Goal: Book appointment/travel/reservation

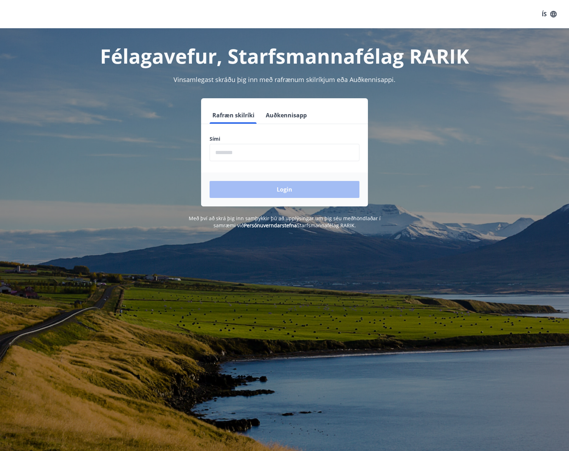
click at [273, 153] on input "phone" at bounding box center [284, 152] width 150 height 17
type input "********"
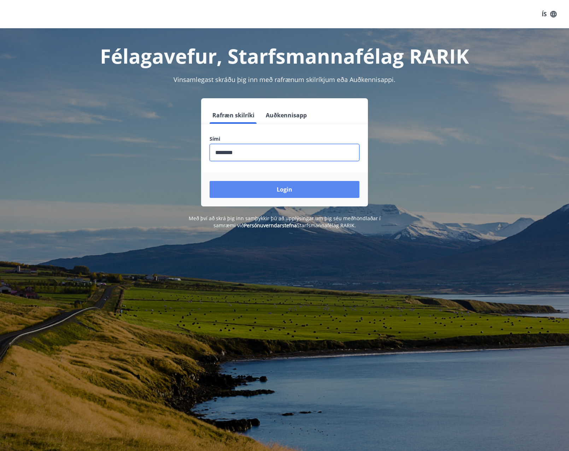
click at [255, 192] on button "Login" at bounding box center [284, 189] width 150 height 17
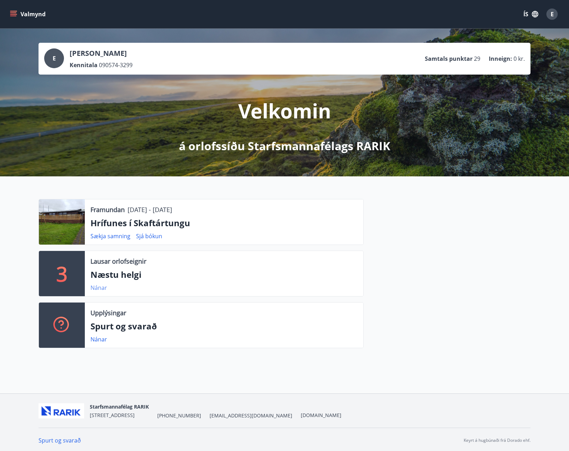
click at [97, 286] on link "Nánar" at bounding box center [98, 288] width 17 height 8
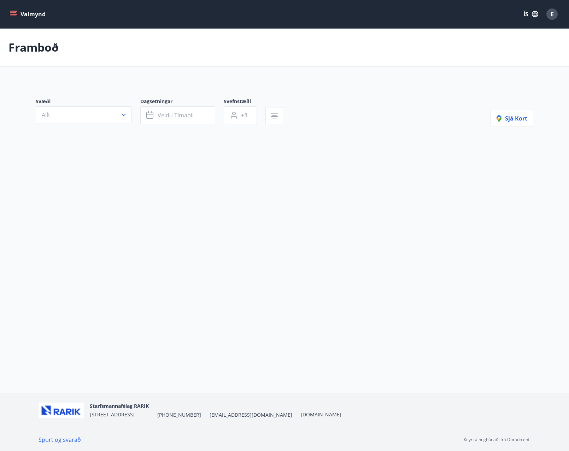
type input "*"
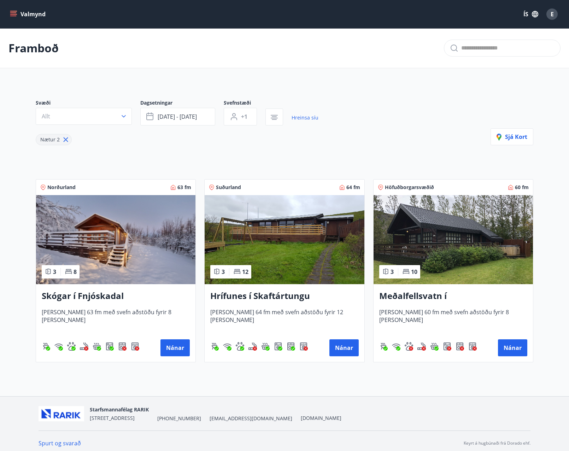
click at [26, 13] on button "Valmynd" at bounding box center [28, 14] width 40 height 13
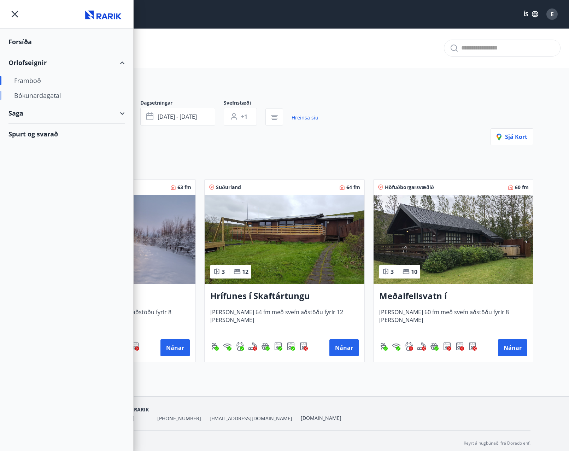
click at [31, 96] on div "Bókunardagatal" at bounding box center [66, 95] width 105 height 15
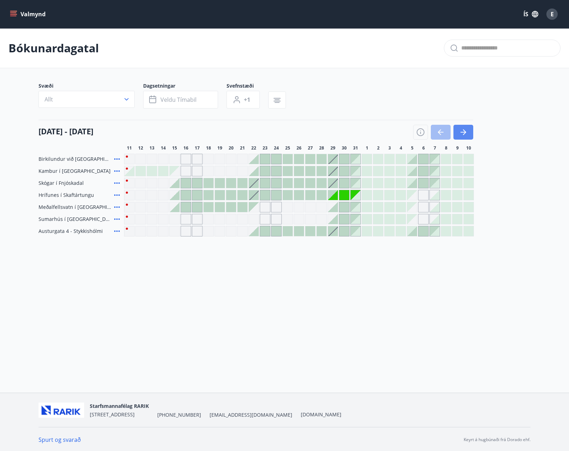
click at [464, 133] on icon "button" at bounding box center [464, 132] width 3 height 6
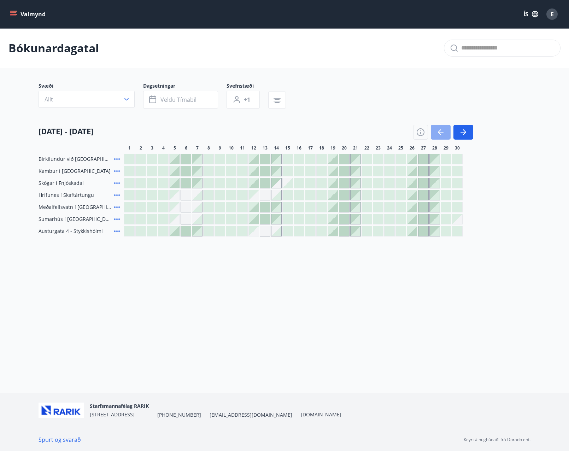
click at [442, 133] on icon "button" at bounding box center [440, 132] width 8 height 8
